Goal: Information Seeking & Learning: Learn about a topic

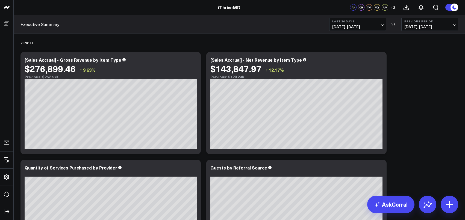
click at [363, 26] on span "[DATE] - [DATE]" at bounding box center [357, 27] width 51 height 4
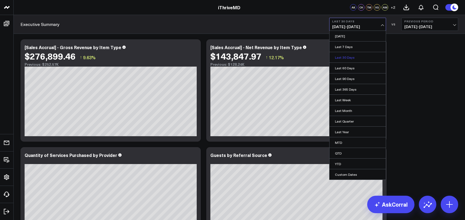
scroll to position [30, 0]
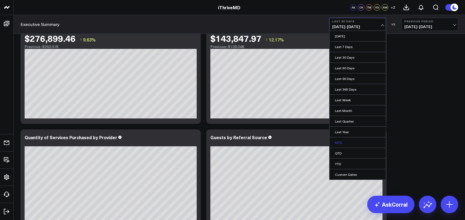
click at [340, 143] on link "MTD" at bounding box center [357, 142] width 56 height 10
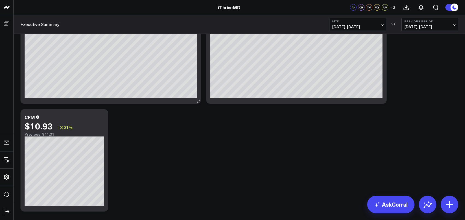
scroll to position [638, 0]
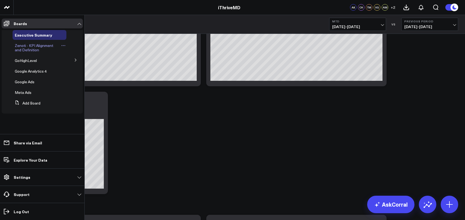
click at [26, 52] on span "Zenoti - KPI Alignment and Definition" at bounding box center [34, 48] width 39 height 10
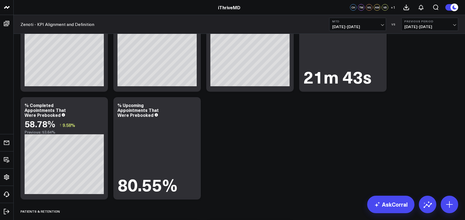
scroll to position [1634, 0]
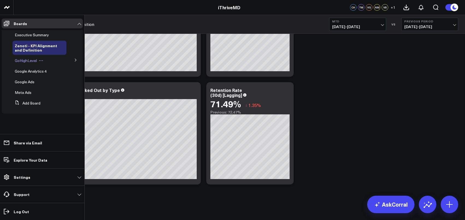
click at [26, 60] on span "GoHighLevel" at bounding box center [26, 60] width 22 height 5
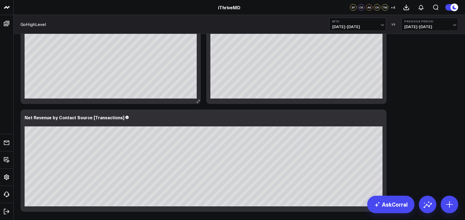
scroll to position [174, 0]
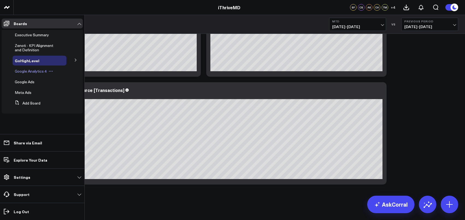
click at [23, 73] on span "Google Analytics 4" at bounding box center [31, 71] width 32 height 5
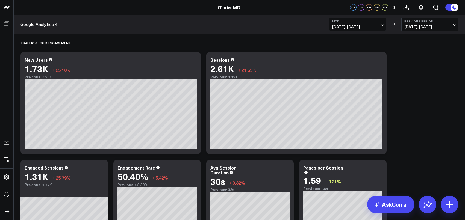
click at [349, 22] on b "MTD" at bounding box center [357, 21] width 51 height 3
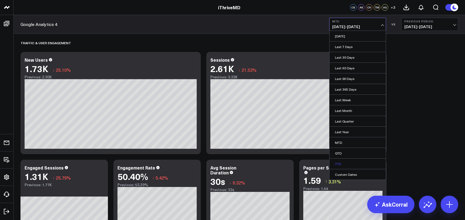
click at [339, 161] on link "YTD" at bounding box center [357, 164] width 56 height 10
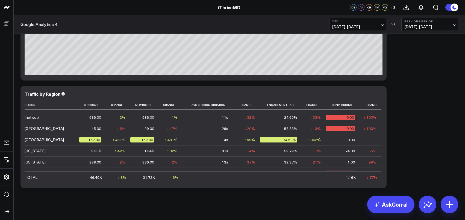
scroll to position [1233, 0]
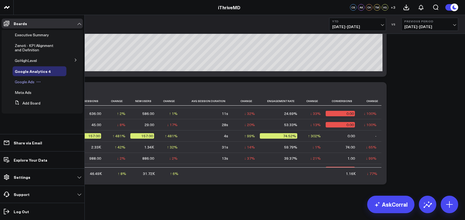
click at [24, 83] on span "Google Ads" at bounding box center [25, 81] width 20 height 5
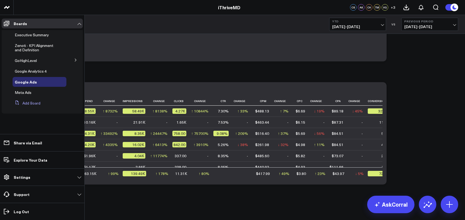
click at [27, 103] on button "Add Board" at bounding box center [27, 103] width 28 height 10
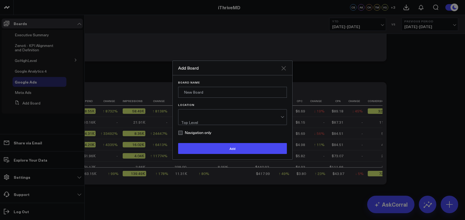
click at [284, 71] on icon "Close" at bounding box center [283, 68] width 7 height 7
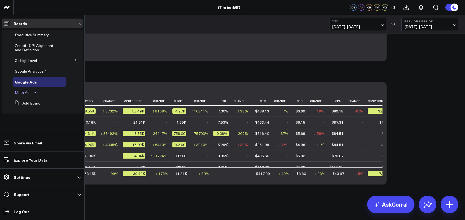
click at [22, 93] on span "Meta Ads" at bounding box center [23, 92] width 17 height 5
